Goal: Understand process/instructions: Learn about a topic

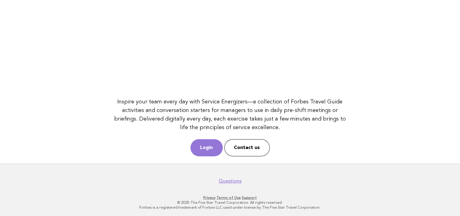
scroll to position [86, 0]
click at [204, 140] on link "Login" at bounding box center [207, 147] width 32 height 17
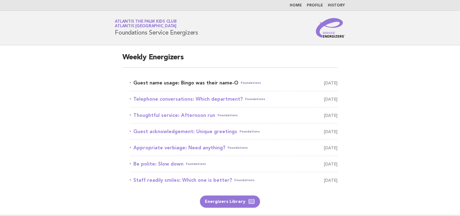
click at [182, 86] on link "Guest name usage: Bingo was their name-O Foundations October 12" at bounding box center [234, 82] width 208 height 9
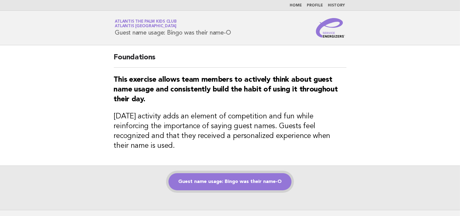
click at [205, 173] on link "Guest name usage: Bingo was their name-O" at bounding box center [230, 181] width 123 height 17
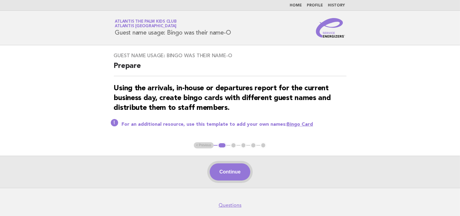
click at [230, 168] on button "Continue" at bounding box center [230, 171] width 41 height 17
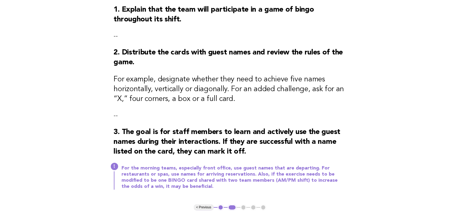
scroll to position [92, 0]
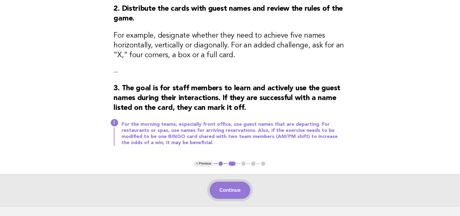
click at [225, 188] on button "Continue" at bounding box center [230, 189] width 41 height 17
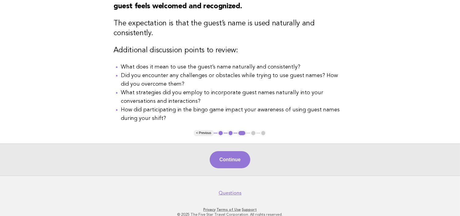
scroll to position [31, 0]
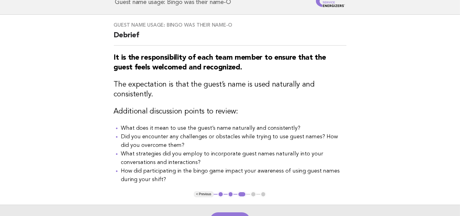
click at [103, 94] on main "Guest name usage: Bingo was their name-O Debrief It is the responsibility of ea…" at bounding box center [230, 126] width 460 height 222
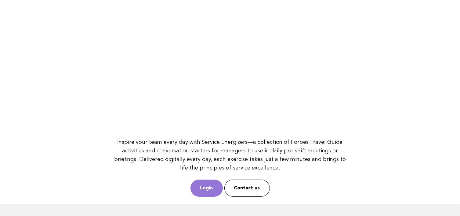
scroll to position [86, 0]
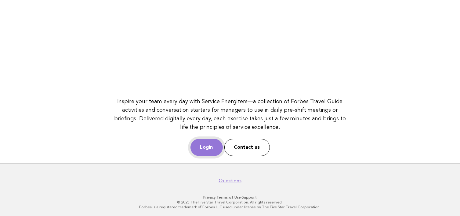
click at [202, 142] on link "Login" at bounding box center [207, 147] width 32 height 17
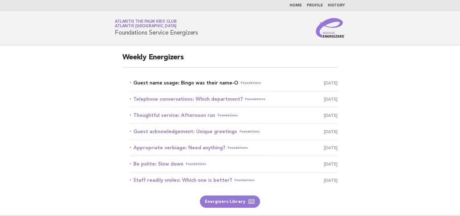
click at [168, 85] on link "Guest name usage: Bingo was their name-O Foundations [DATE]" at bounding box center [234, 82] width 208 height 9
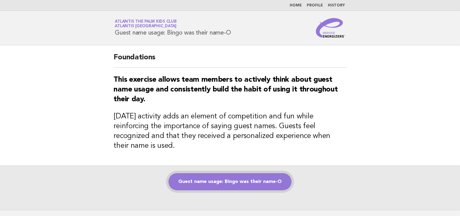
click at [188, 173] on link "Guest name usage: Bingo was their name-O" at bounding box center [230, 181] width 123 height 17
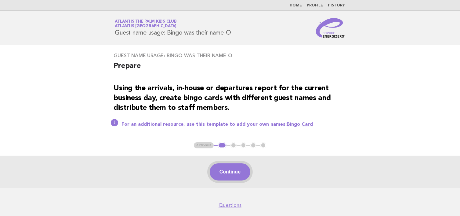
click at [221, 174] on button "Continue" at bounding box center [230, 171] width 41 height 17
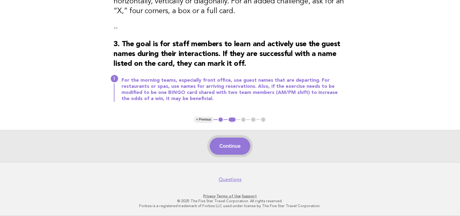
click at [221, 146] on button "Continue" at bounding box center [230, 145] width 41 height 17
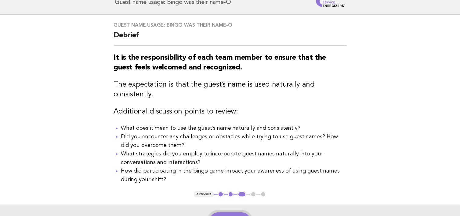
scroll to position [92, 0]
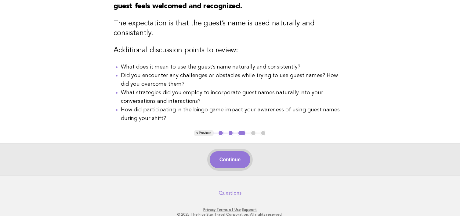
click at [227, 159] on button "Continue" at bounding box center [230, 159] width 41 height 17
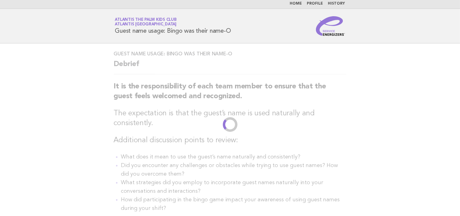
scroll to position [0, 0]
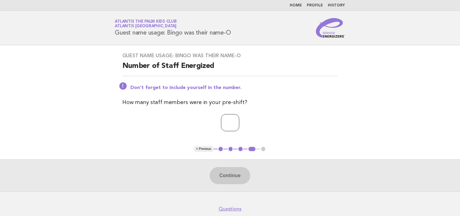
click at [232, 125] on input "number" at bounding box center [230, 122] width 18 height 17
type input "*"
click at [225, 174] on button "Continue" at bounding box center [230, 175] width 41 height 17
